Goal: Task Accomplishment & Management: Use online tool/utility

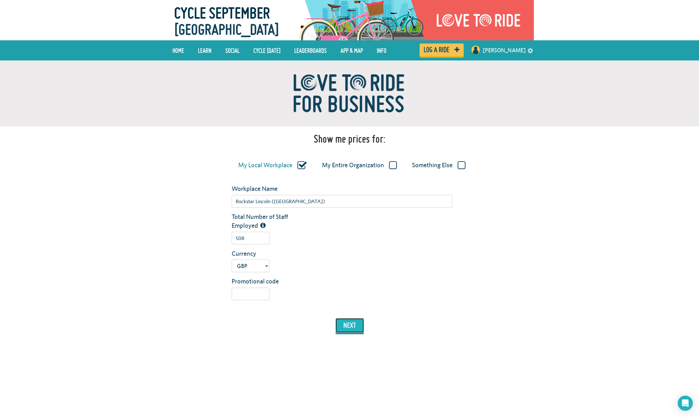
click at [351, 326] on button "next" at bounding box center [350, 325] width 28 height 14
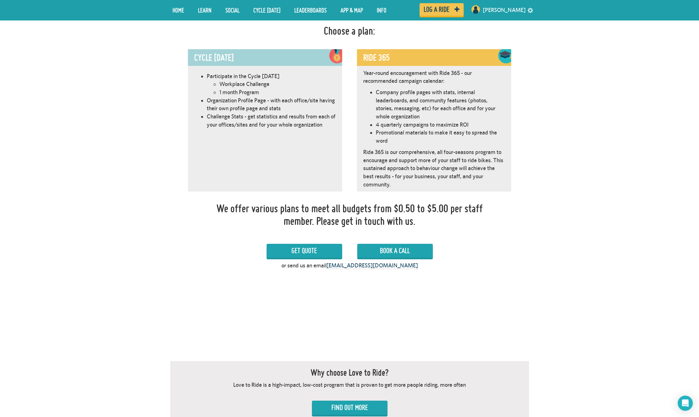
scroll to position [355, 0]
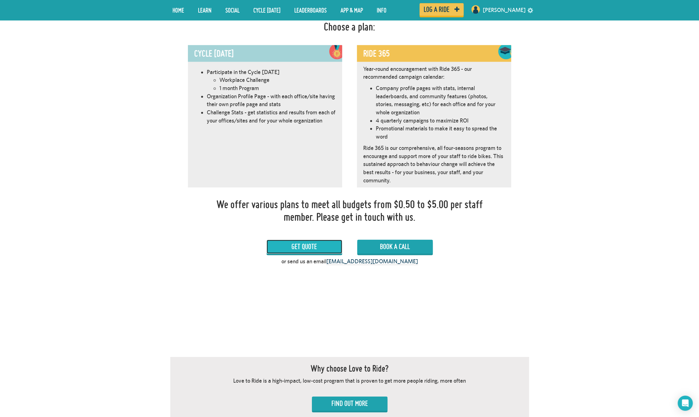
click at [311, 244] on link "Get Quote" at bounding box center [305, 247] width 76 height 14
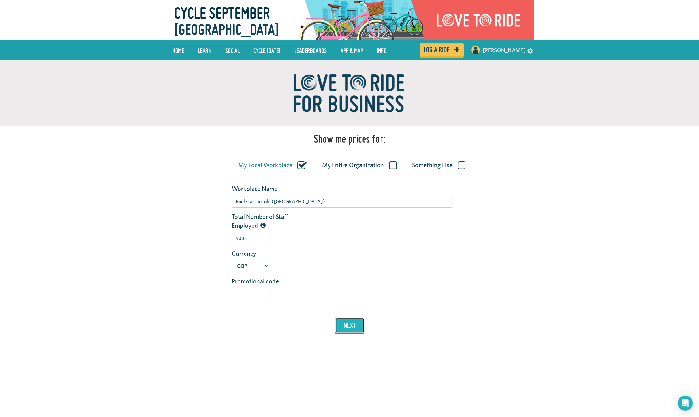
click at [349, 328] on button "next" at bounding box center [350, 325] width 28 height 14
